Goal: Entertainment & Leisure: Consume media (video, audio)

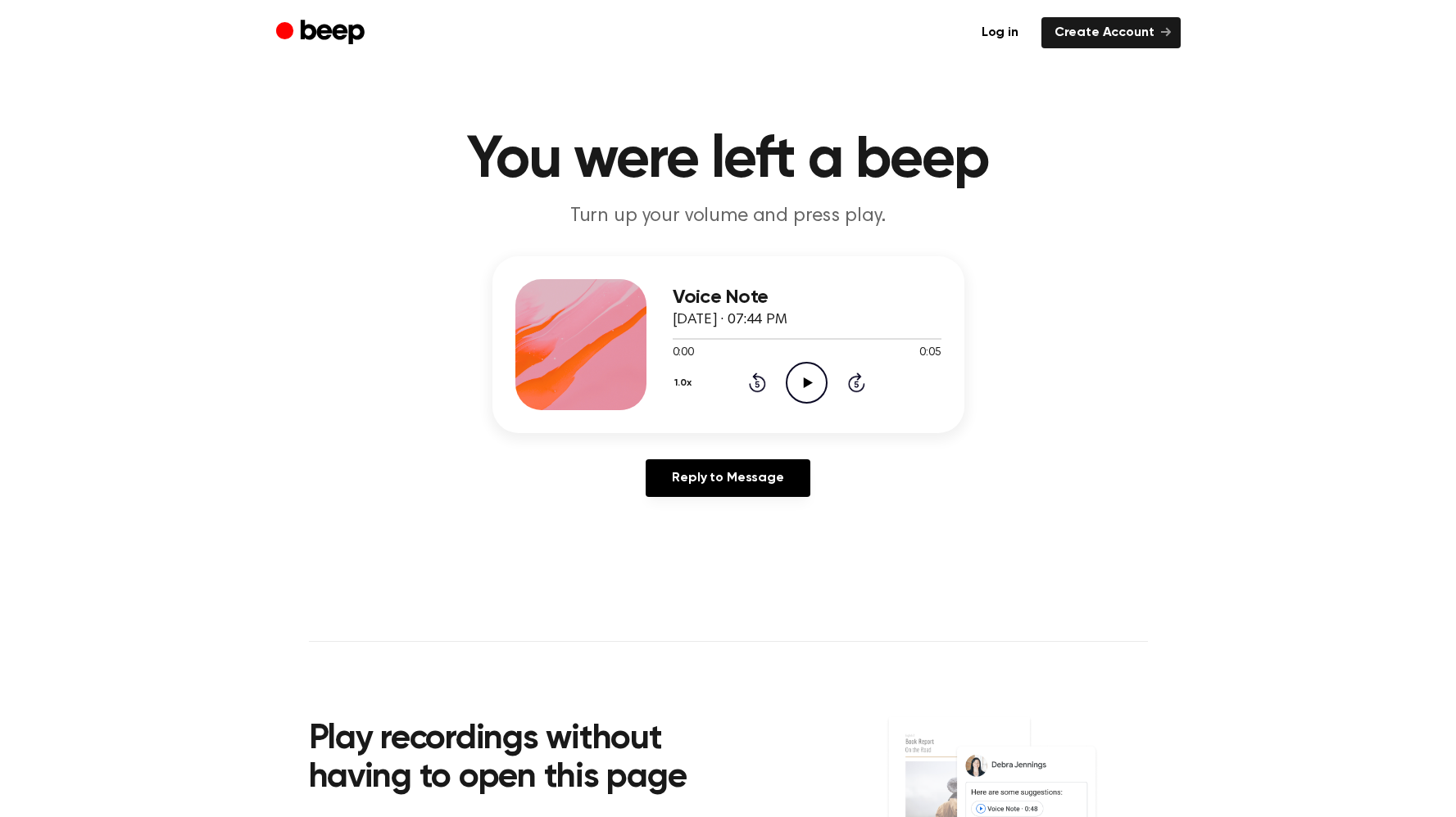
click at [812, 386] on icon "Play Audio" at bounding box center [807, 383] width 42 height 42
click at [811, 384] on icon "Play Audio" at bounding box center [807, 383] width 42 height 42
click at [806, 382] on icon "Pause Audio" at bounding box center [807, 383] width 42 height 42
